Goal: Transaction & Acquisition: Book appointment/travel/reservation

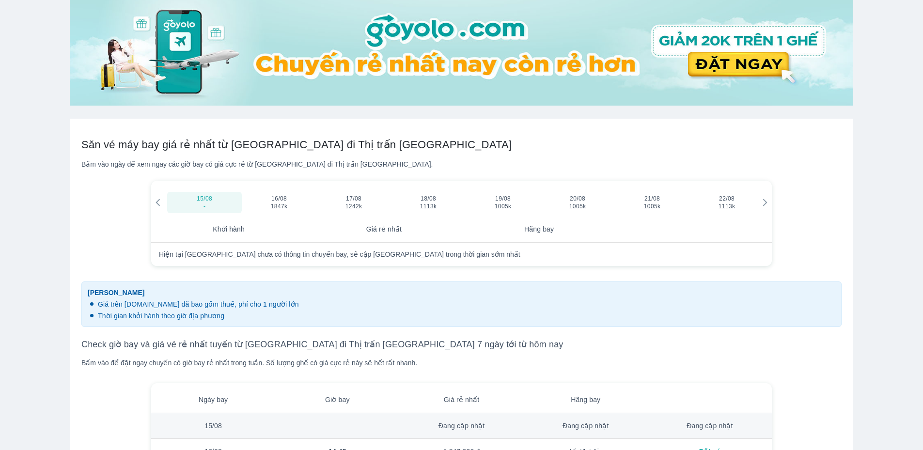
scroll to position [291, 0]
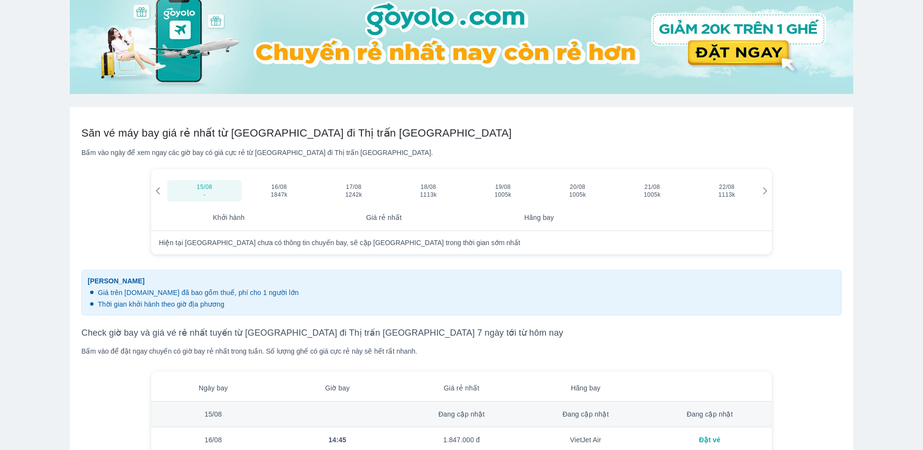
click at [763, 189] on icon at bounding box center [765, 191] width 9 height 9
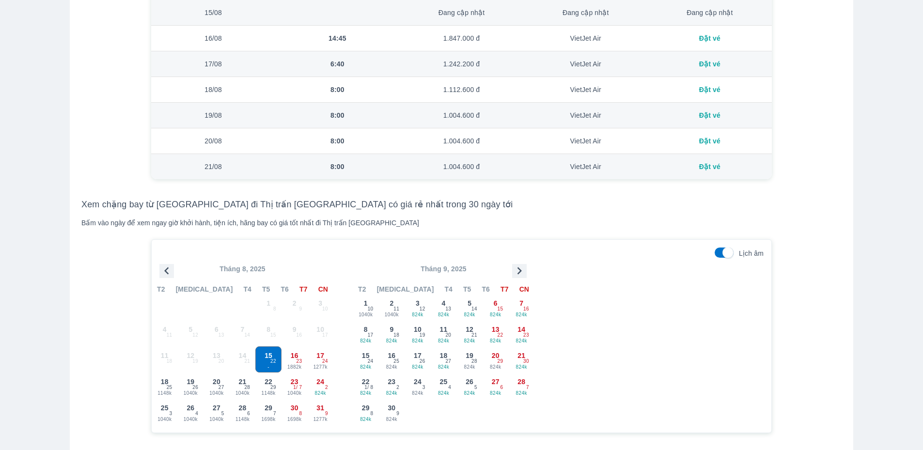
scroll to position [727, 0]
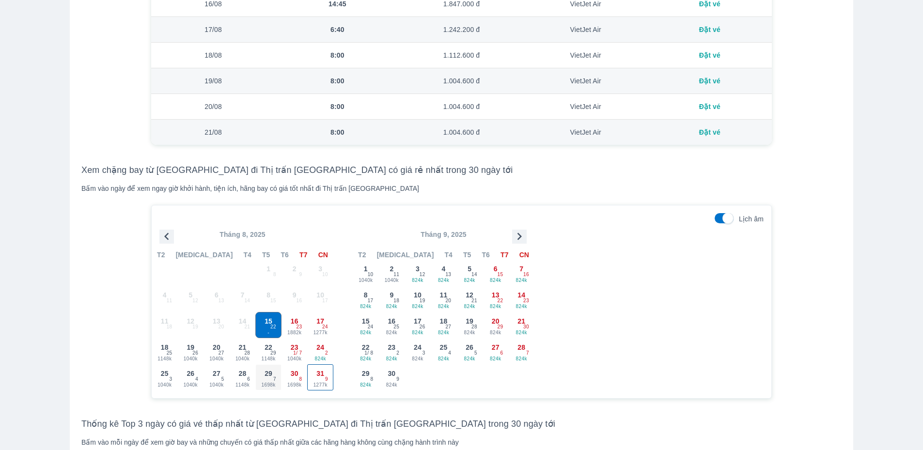
click at [274, 377] on div "29 1698k 7" at bounding box center [268, 377] width 25 height 25
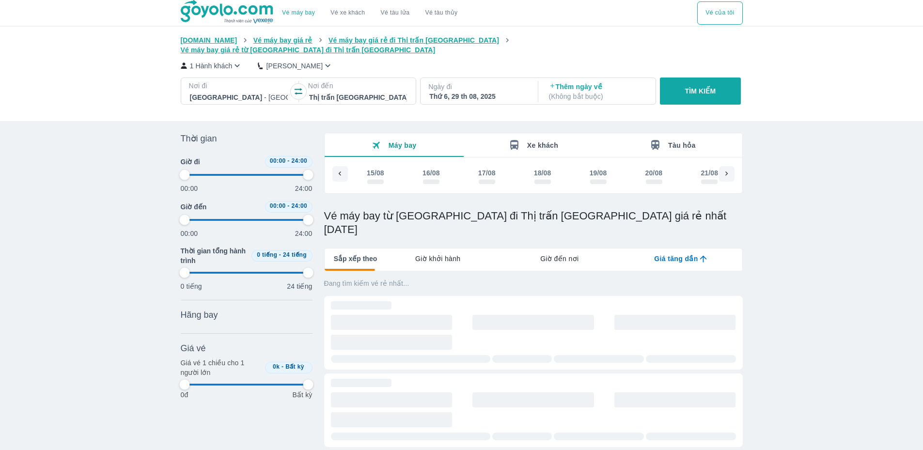
type input "97.9166666666667"
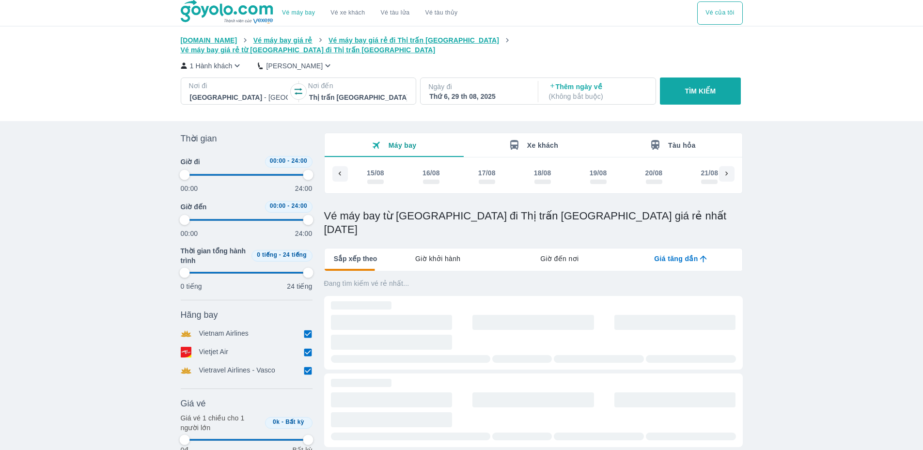
scroll to position [0, 503]
type input "97.9166666666667"
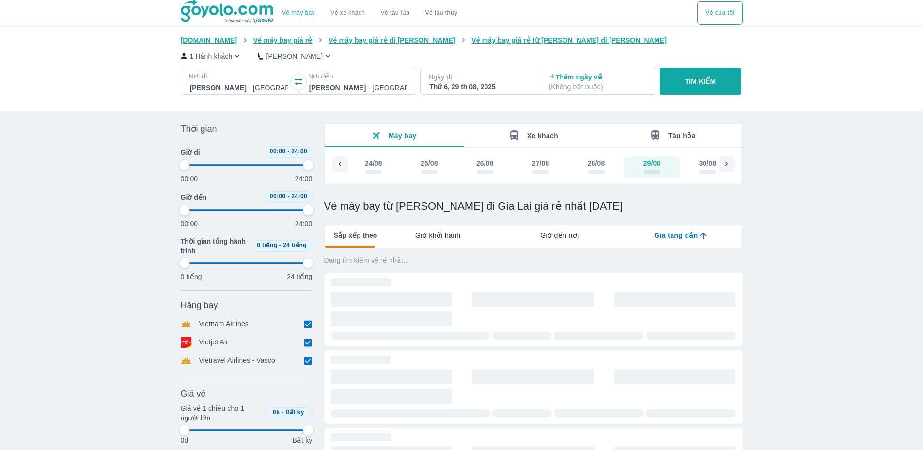
type input "97.9166666666667"
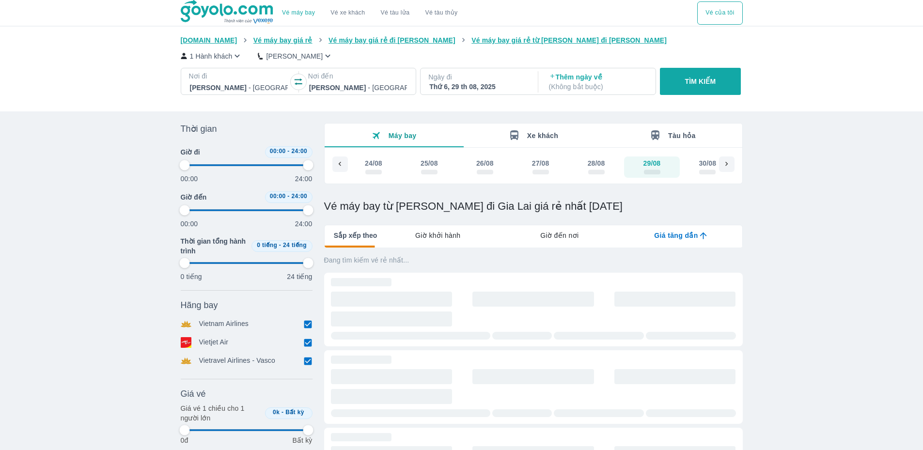
type input "97.9166666666667"
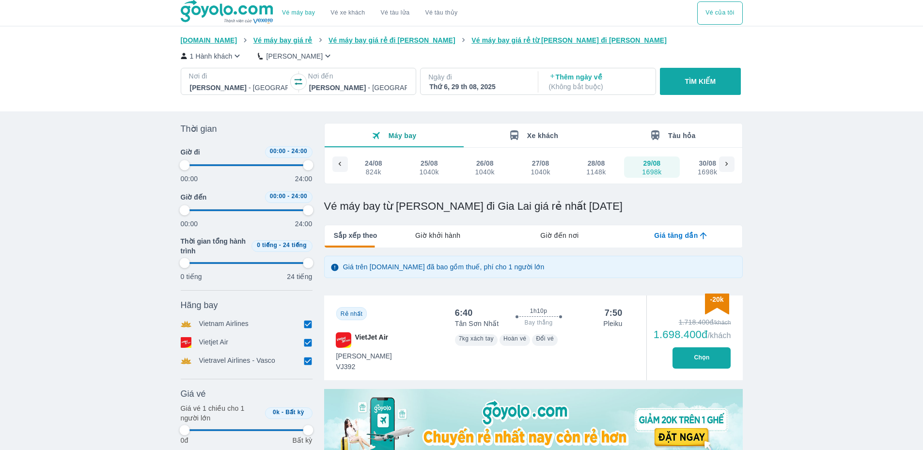
type input "97.9166666666667"
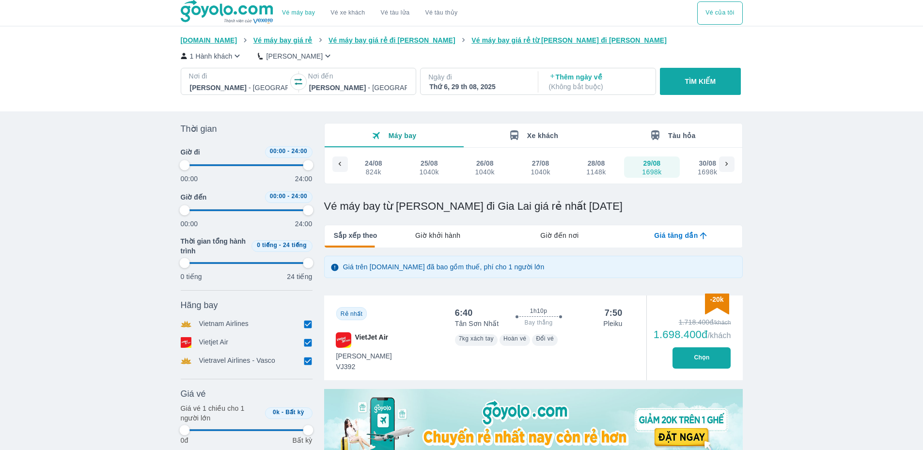
type input "97.9166666666667"
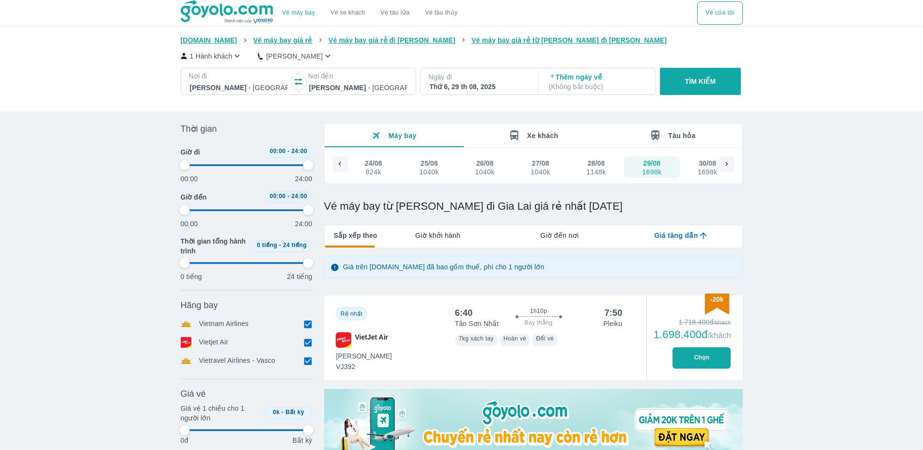
type input "97.9166666666667"
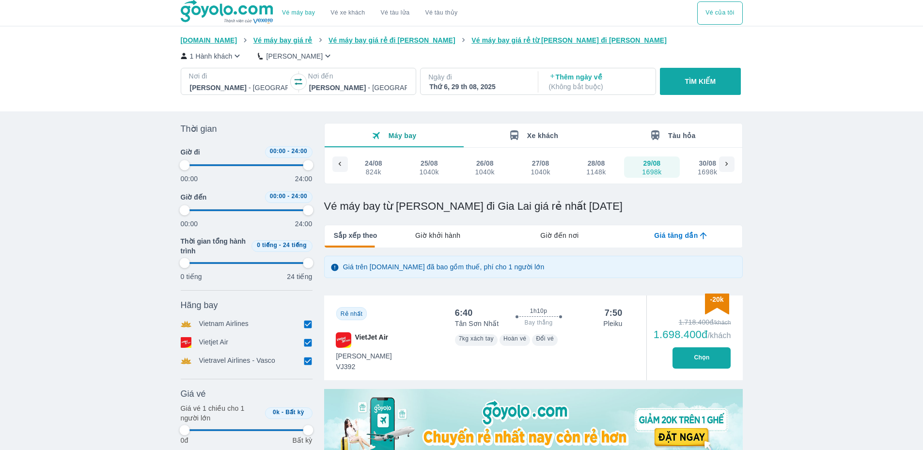
type input "97.9166666666667"
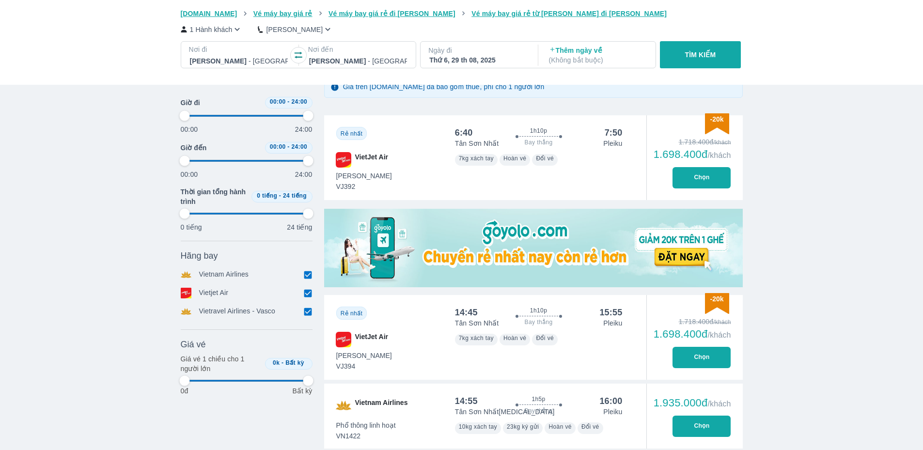
scroll to position [194, 0]
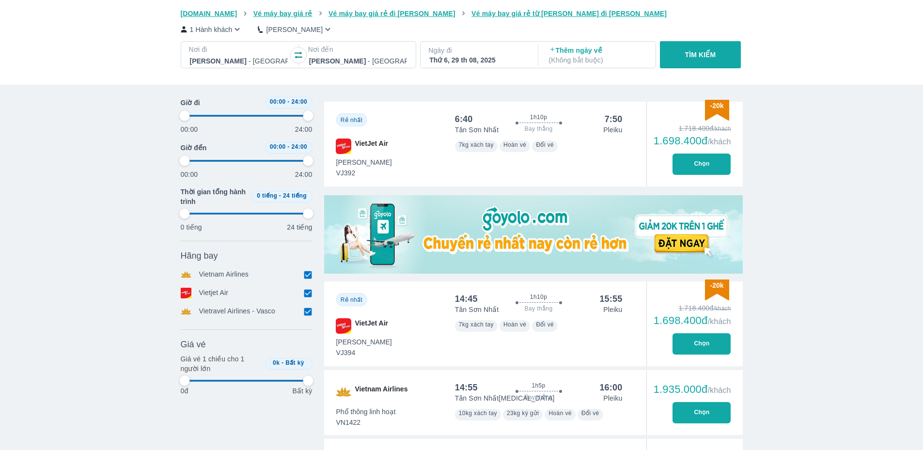
type input "97.9166666666667"
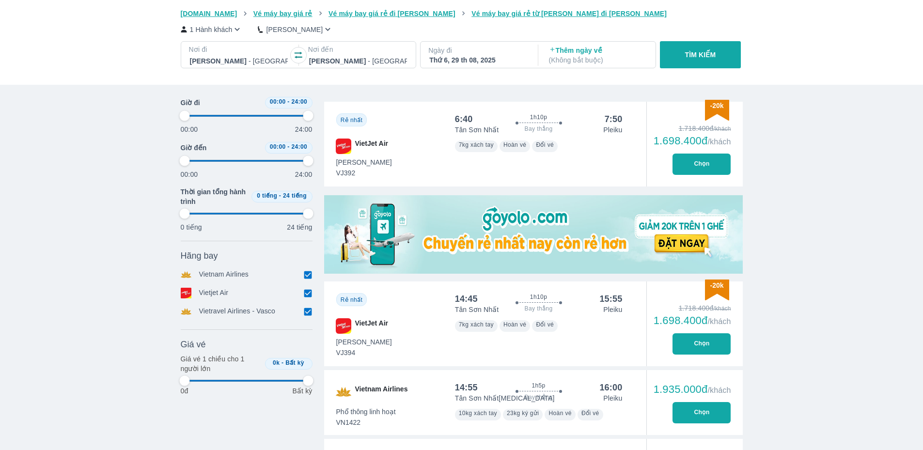
type input "97.9166666666667"
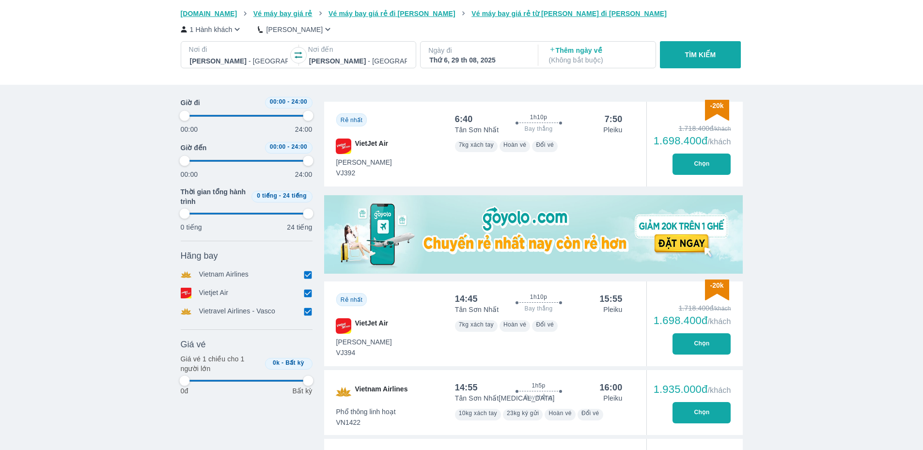
type input "97.9166666666667"
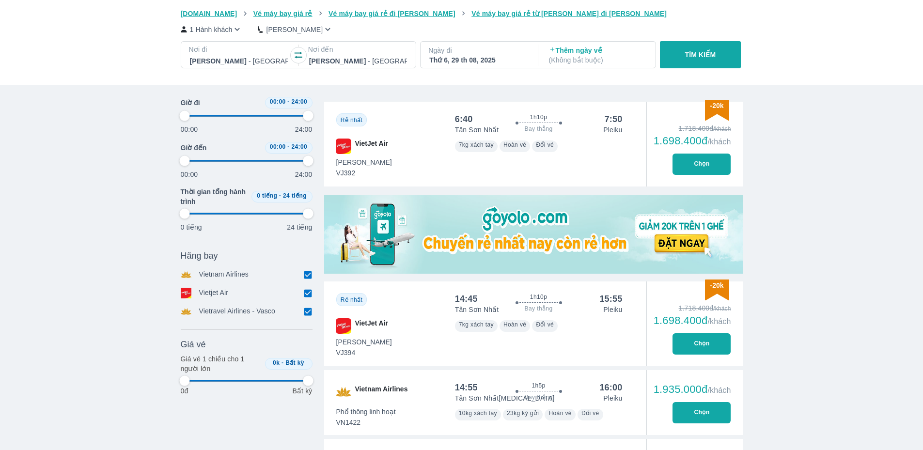
type input "97.9166666666667"
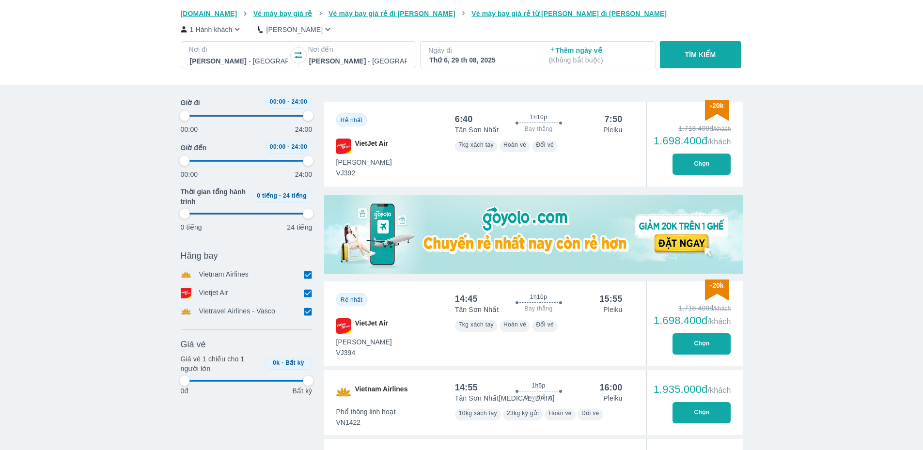
type input "97.9166666666667"
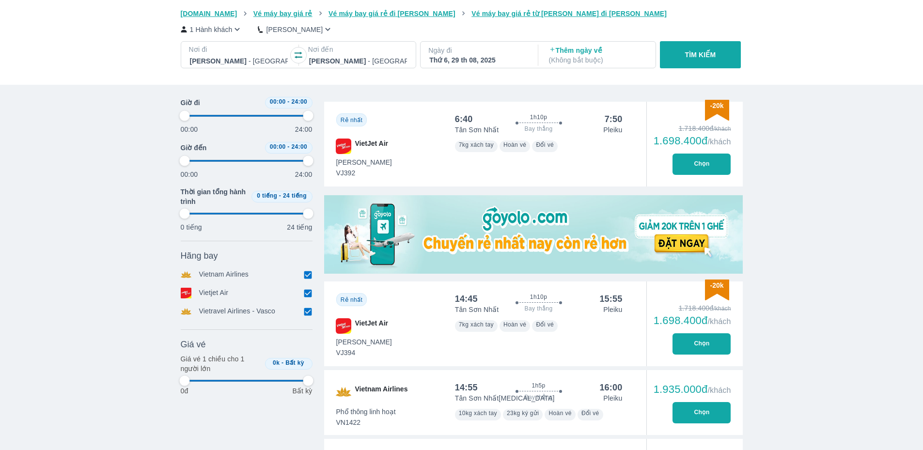
type input "97.9166666666667"
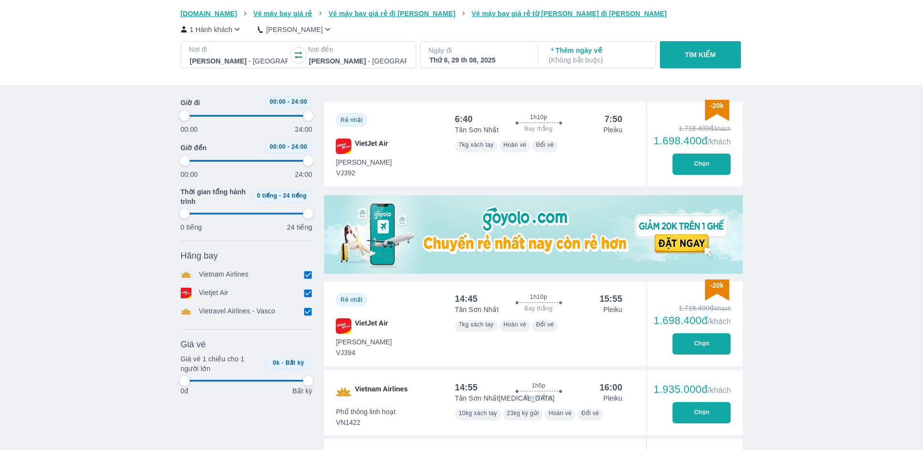
type input "97.9166666666667"
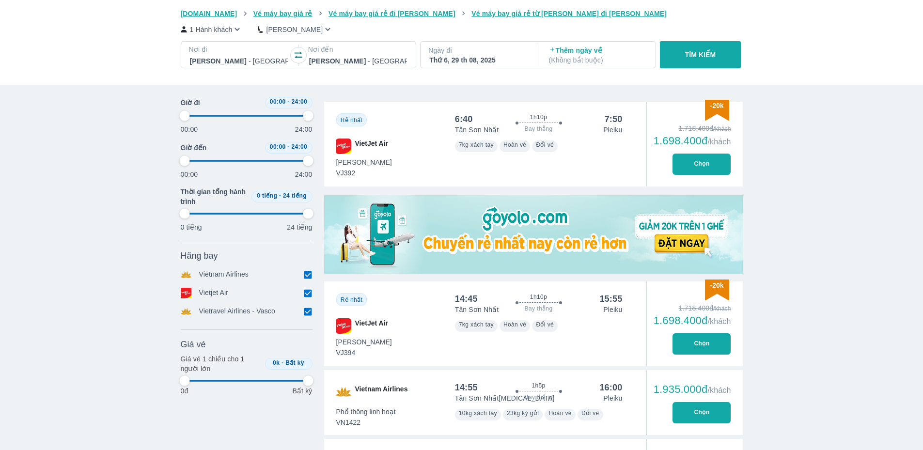
type input "97.9166666666667"
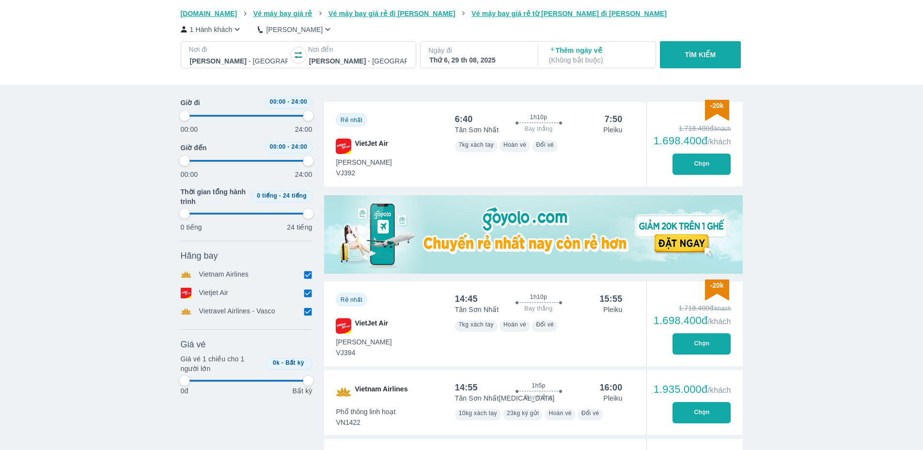
type input "97.9166666666667"
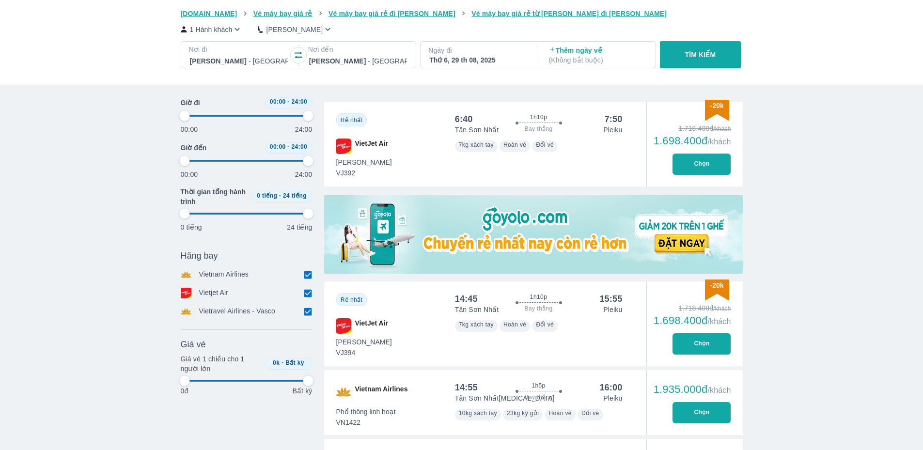
type input "97.9166666666667"
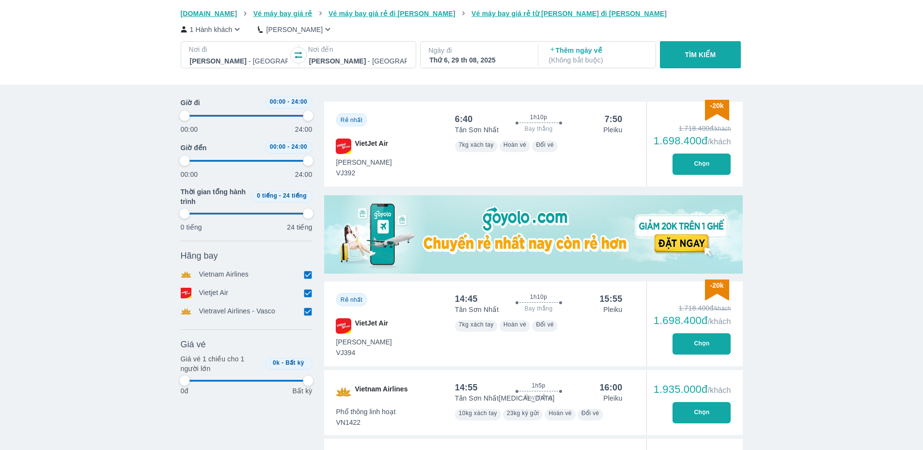
type input "97.9166666666667"
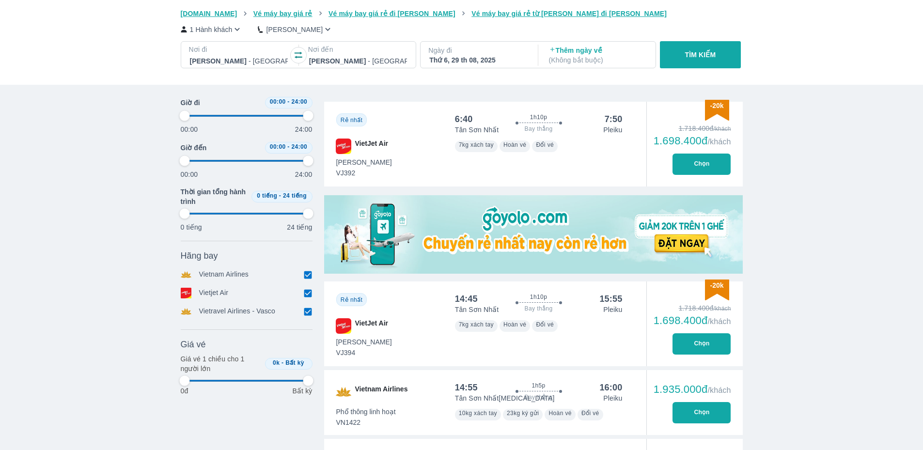
type input "97.9166666666667"
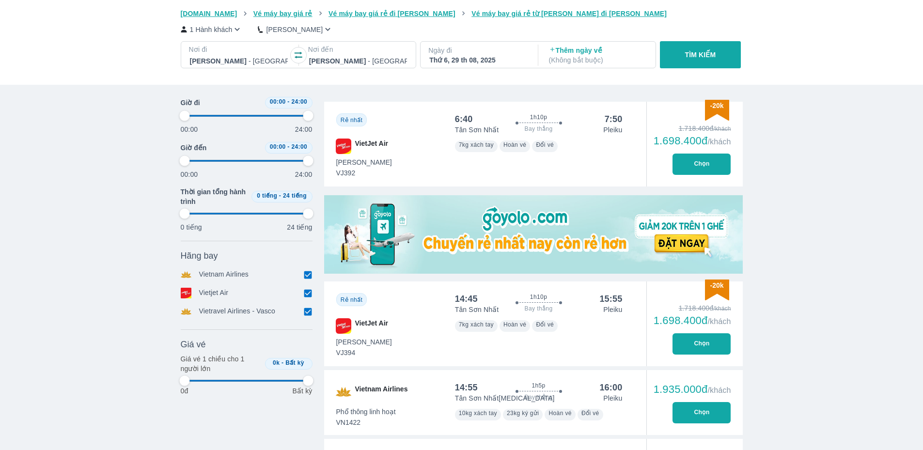
type input "97.9166666666667"
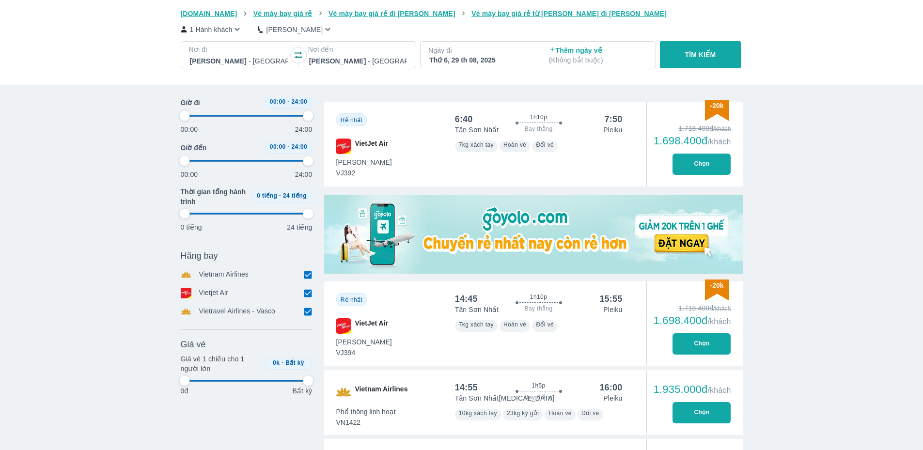
type input "97.9166666666667"
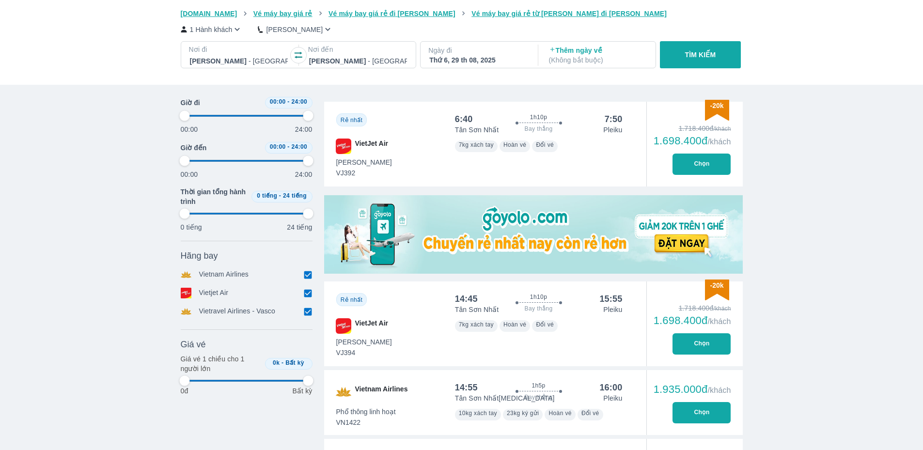
type input "97.9166666666667"
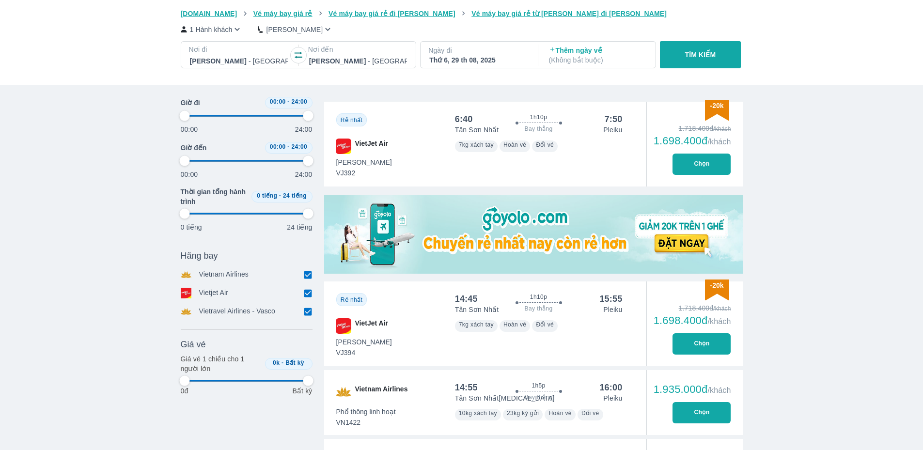
type input "97.9166666666667"
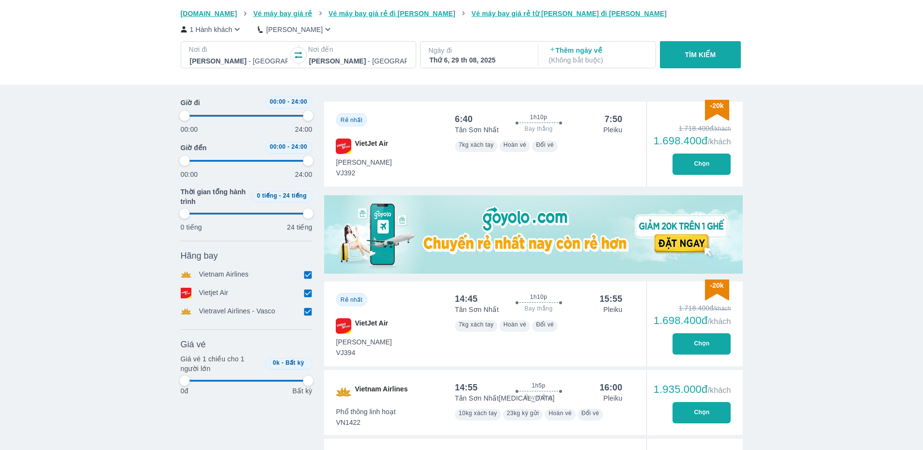
type input "97.9166666666667"
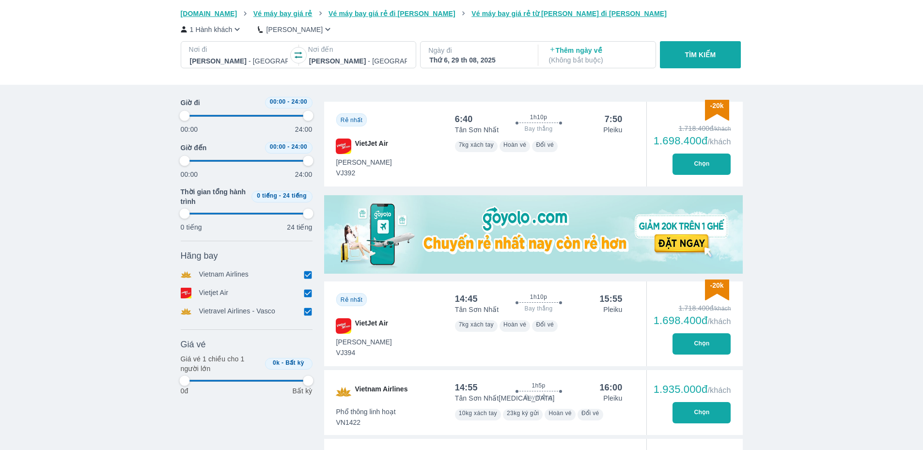
type input "97.9166666666667"
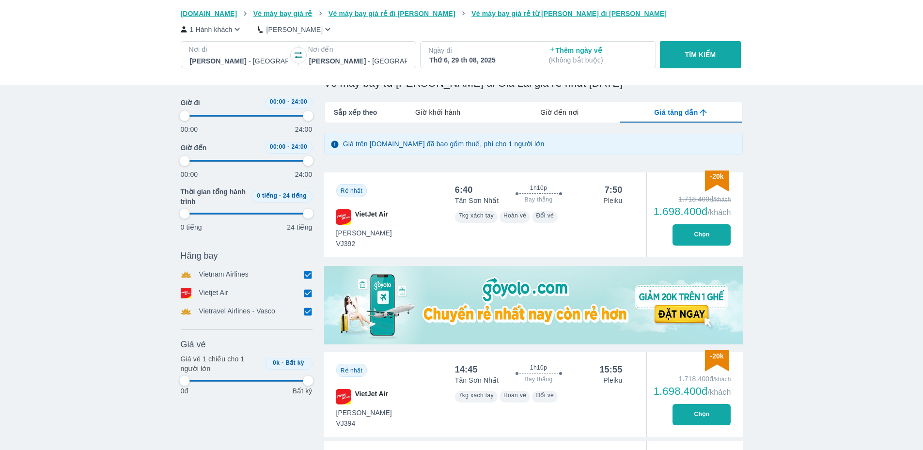
scroll to position [115, 0]
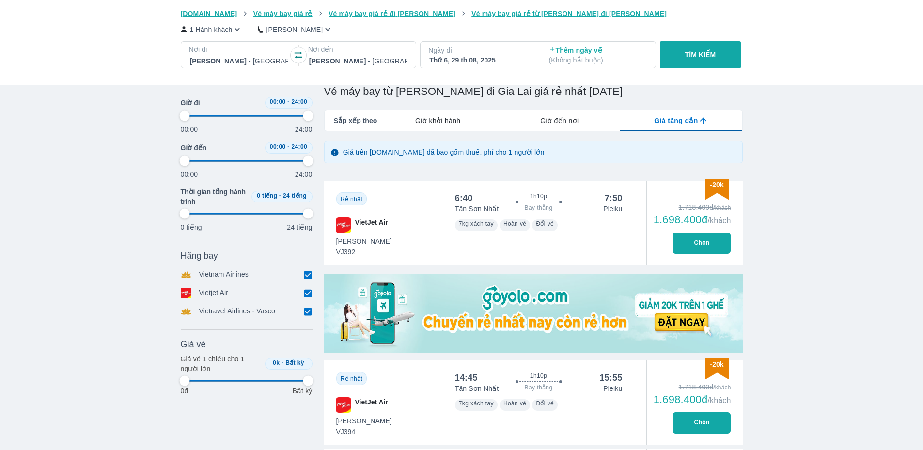
type input "97.9166666666667"
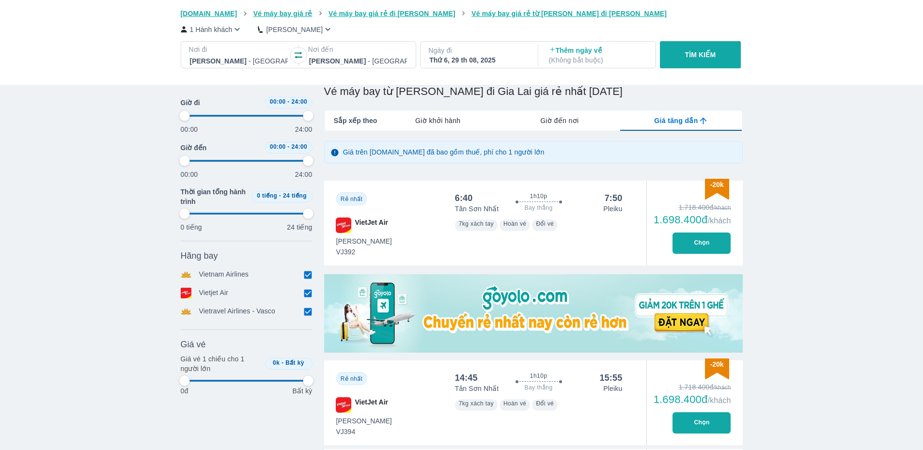
type input "97.9166666666667"
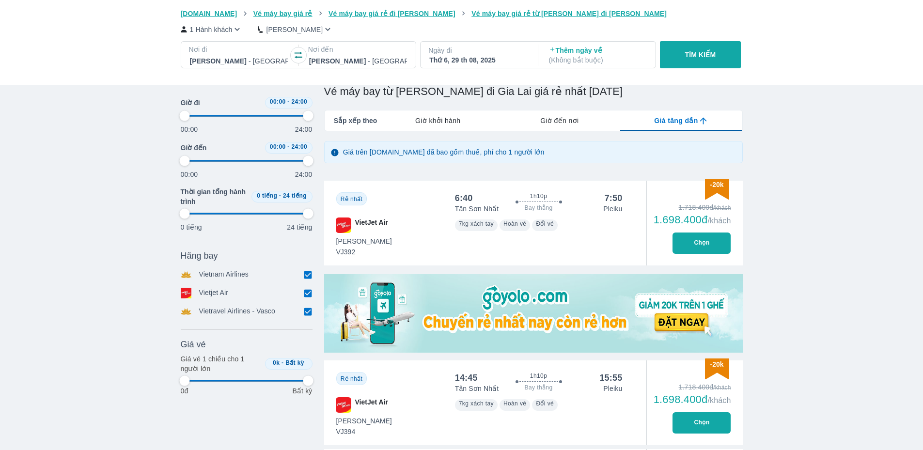
type input "97.9166666666667"
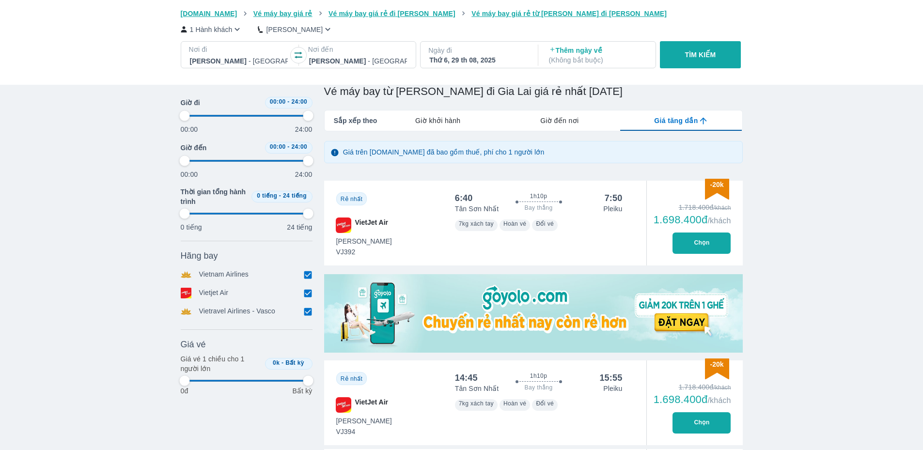
type input "97.9166666666667"
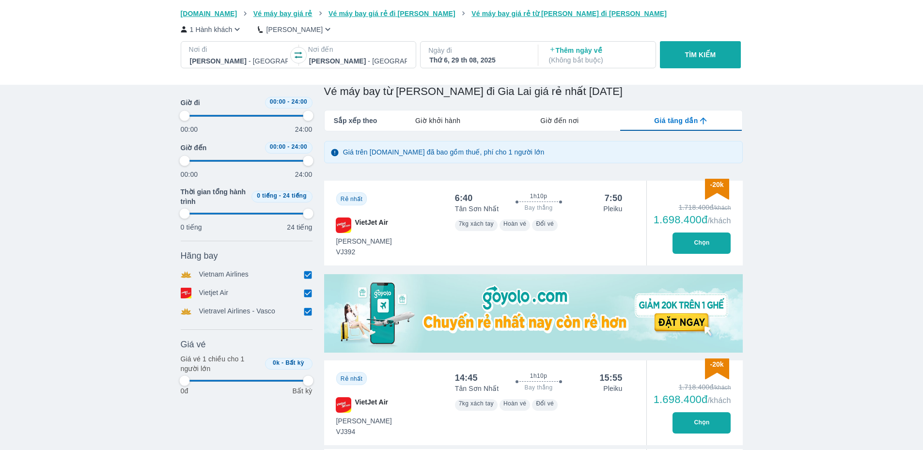
type input "97.9166666666667"
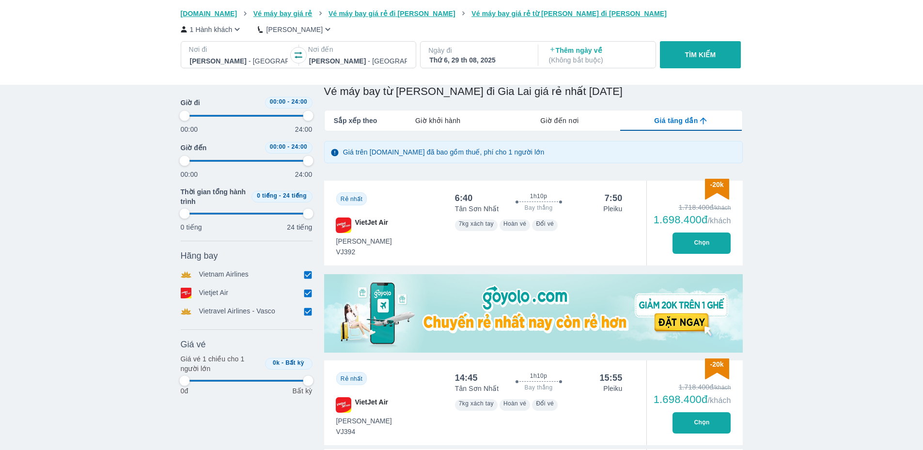
type input "97.9166666666667"
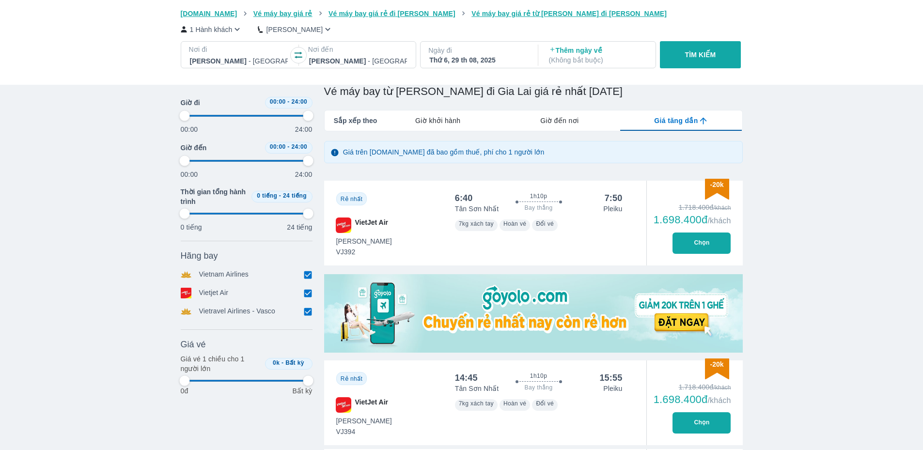
type input "97.9166666666667"
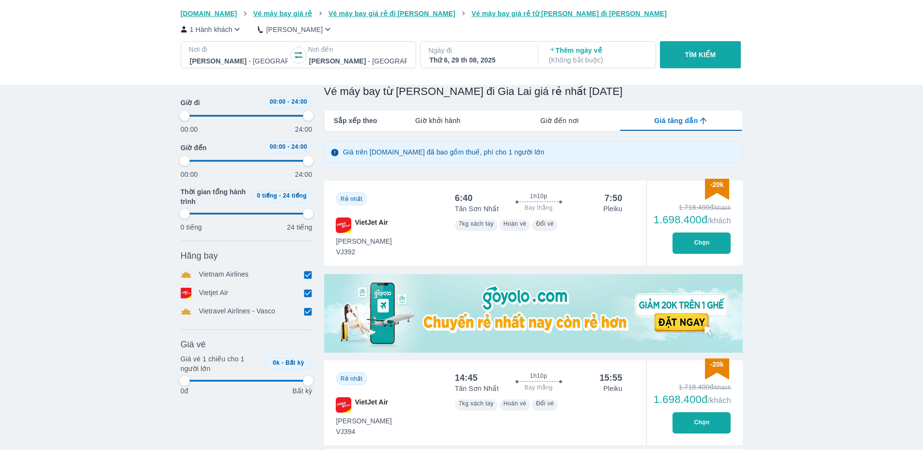
type input "97.9166666666667"
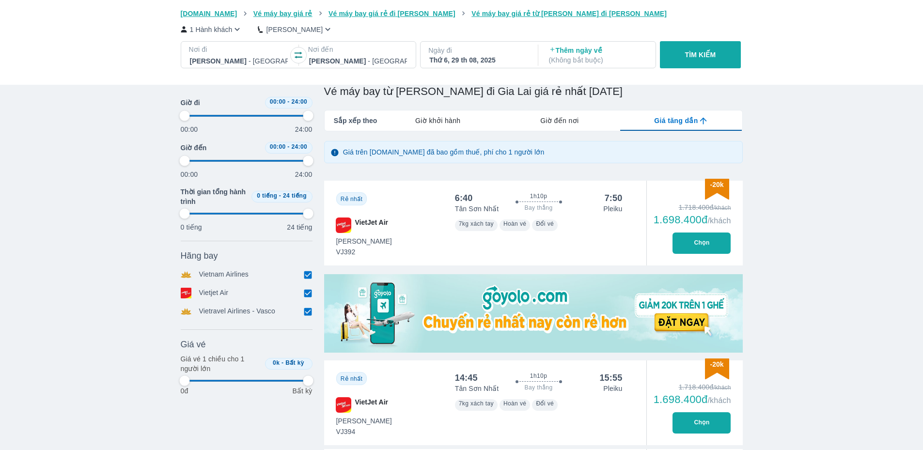
type input "97.9166666666667"
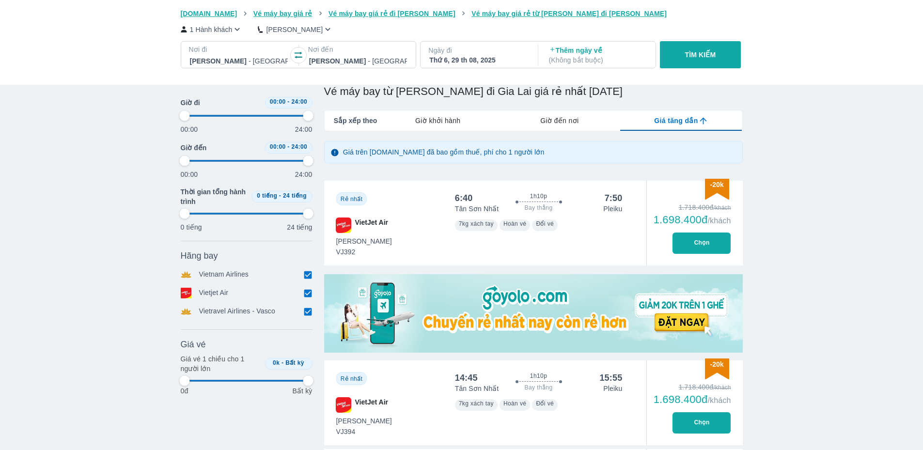
type input "97.9166666666667"
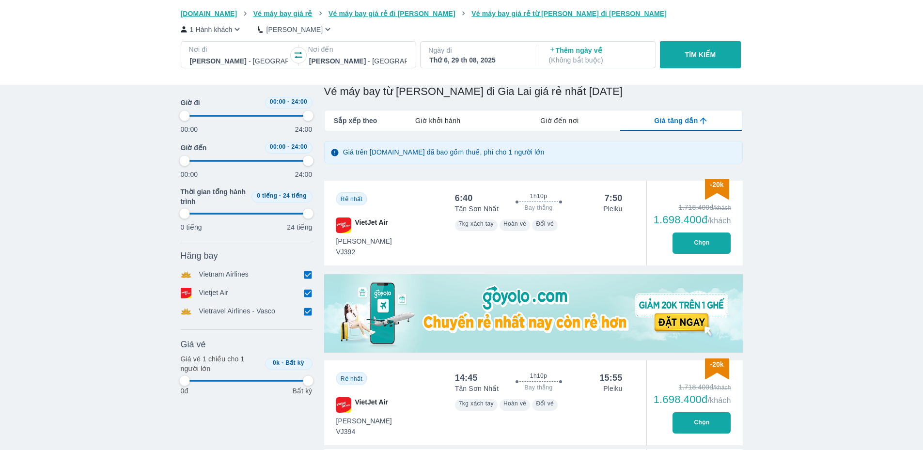
type input "97.9166666666667"
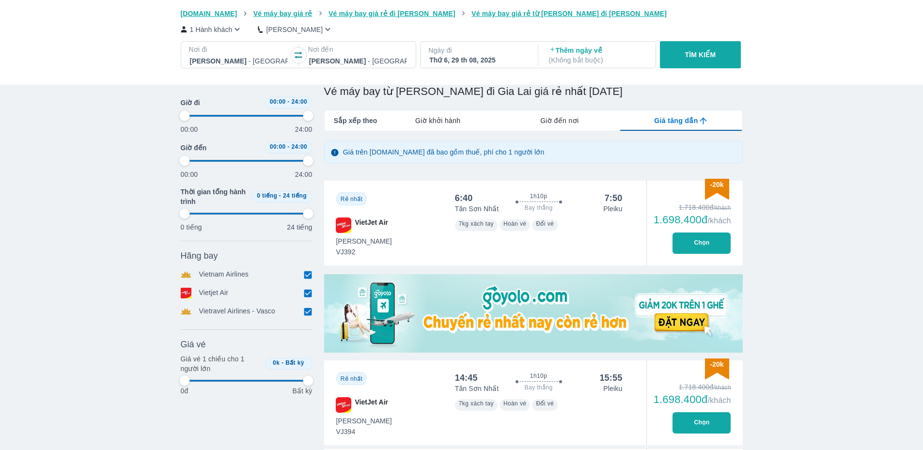
type input "97.9166666666667"
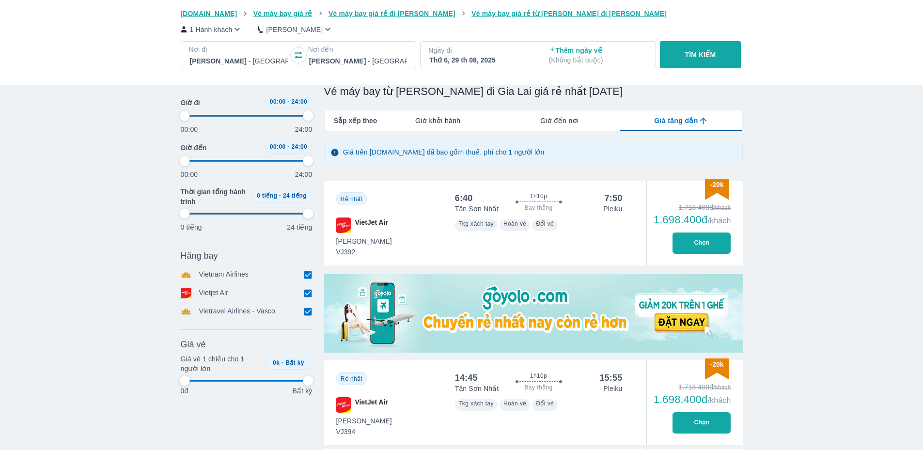
type input "97.9166666666667"
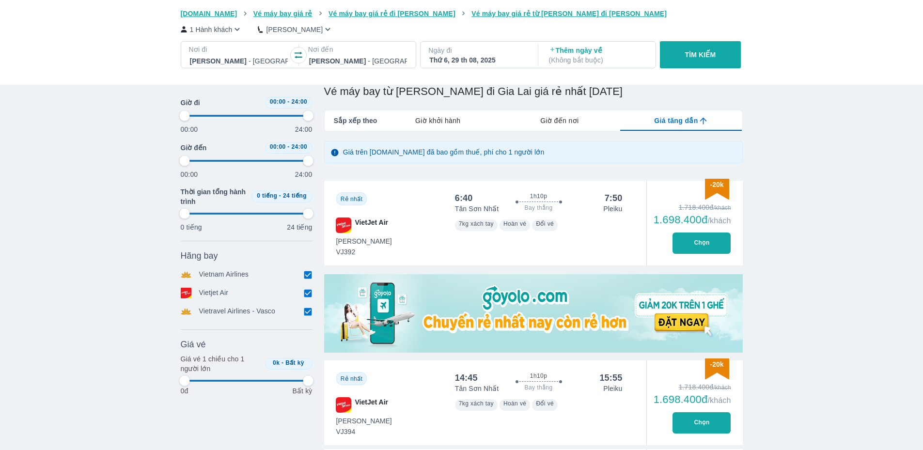
type input "97.9166666666667"
